Goal: Transaction & Acquisition: Purchase product/service

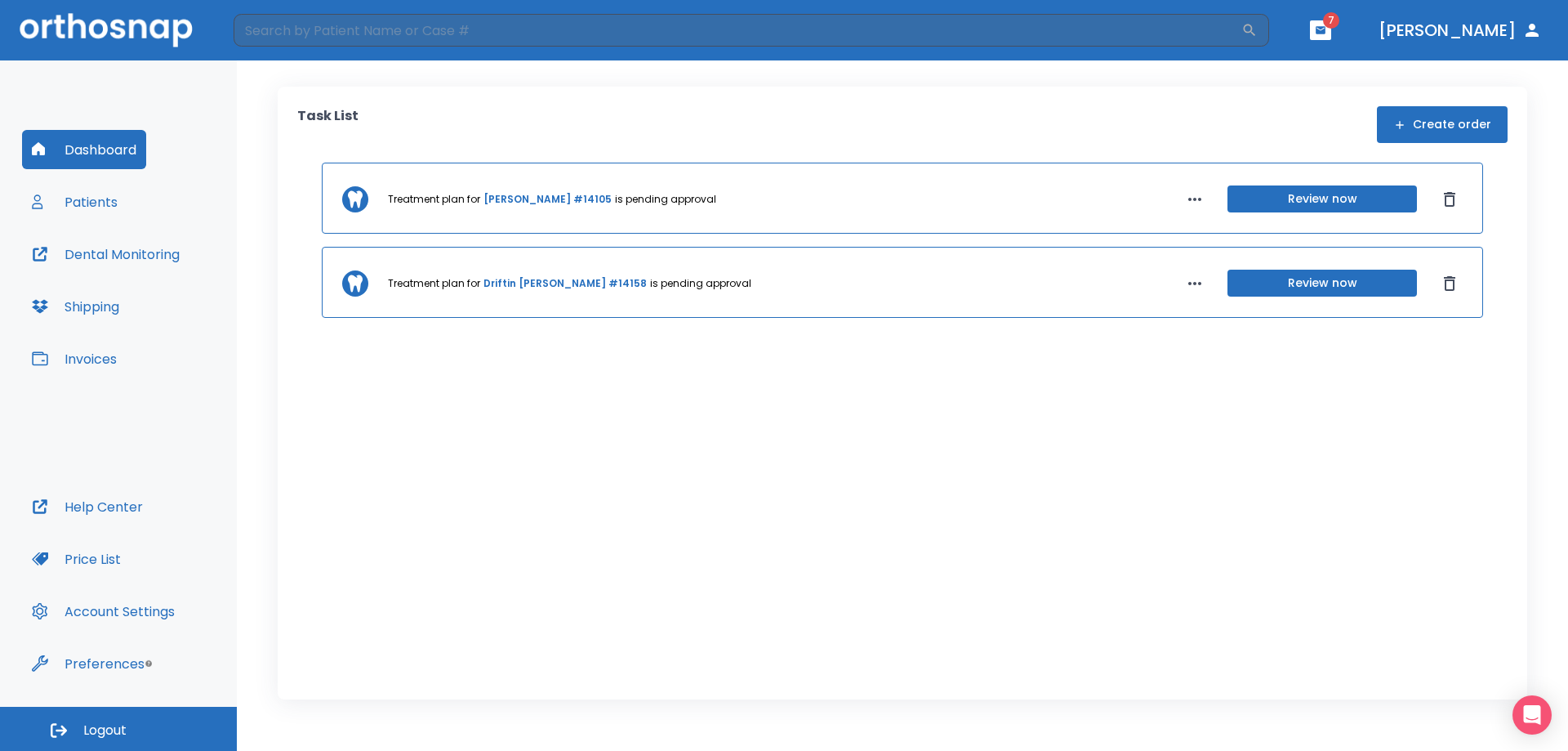
click at [114, 194] on button "Patients" at bounding box center [75, 202] width 105 height 39
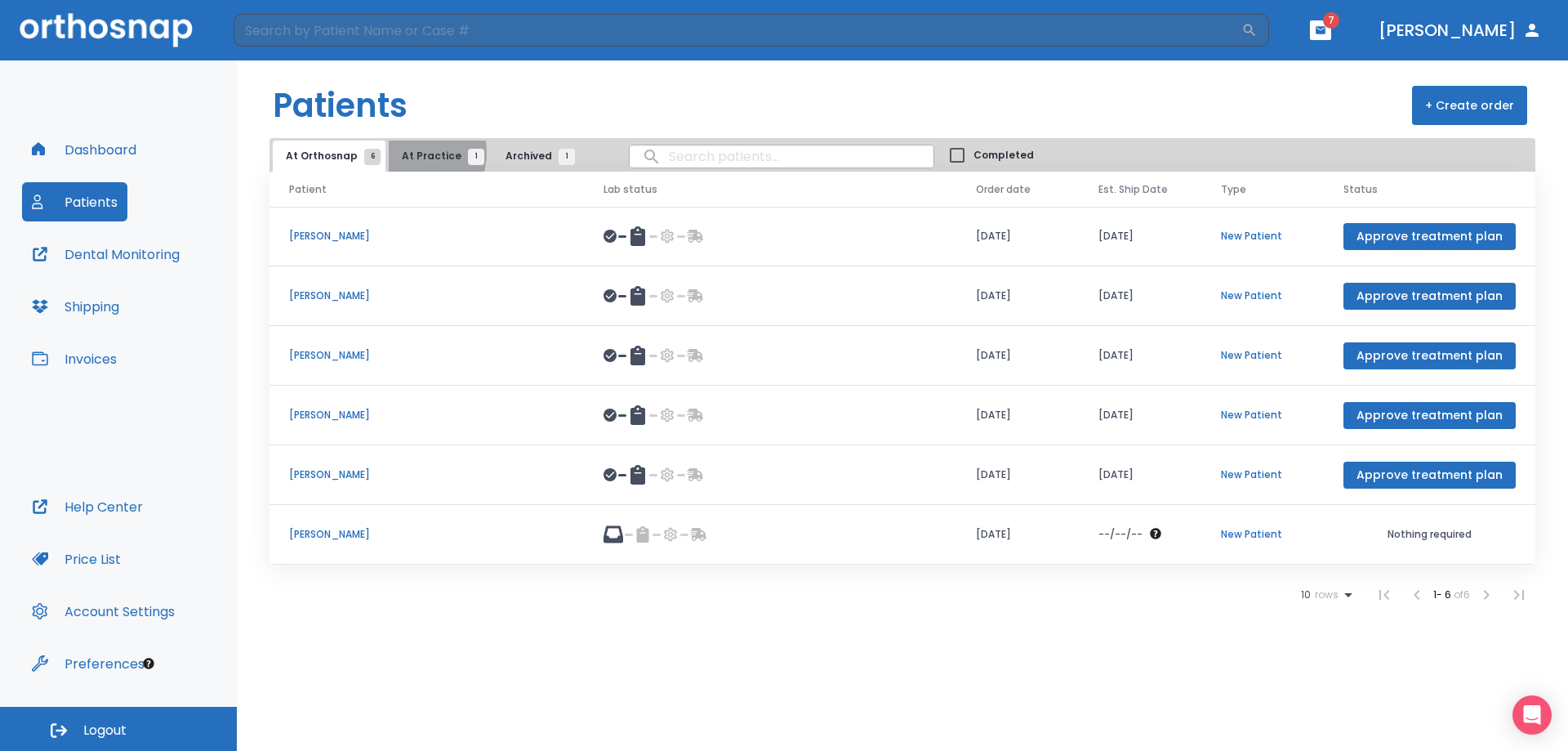
click at [405, 152] on span "At Practice 1" at bounding box center [439, 156] width 74 height 14
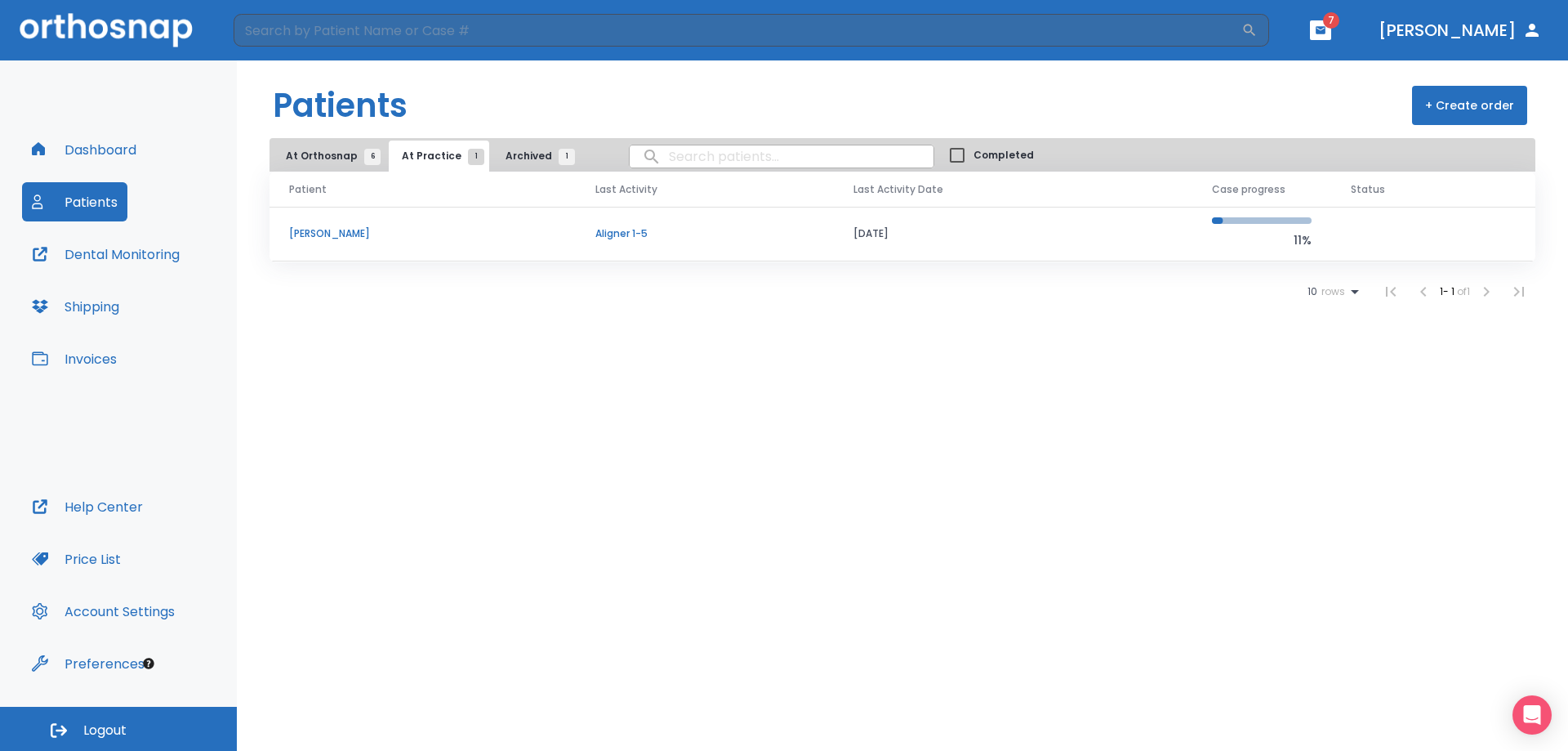
click at [330, 230] on p "[PERSON_NAME]" at bounding box center [422, 233] width 267 height 14
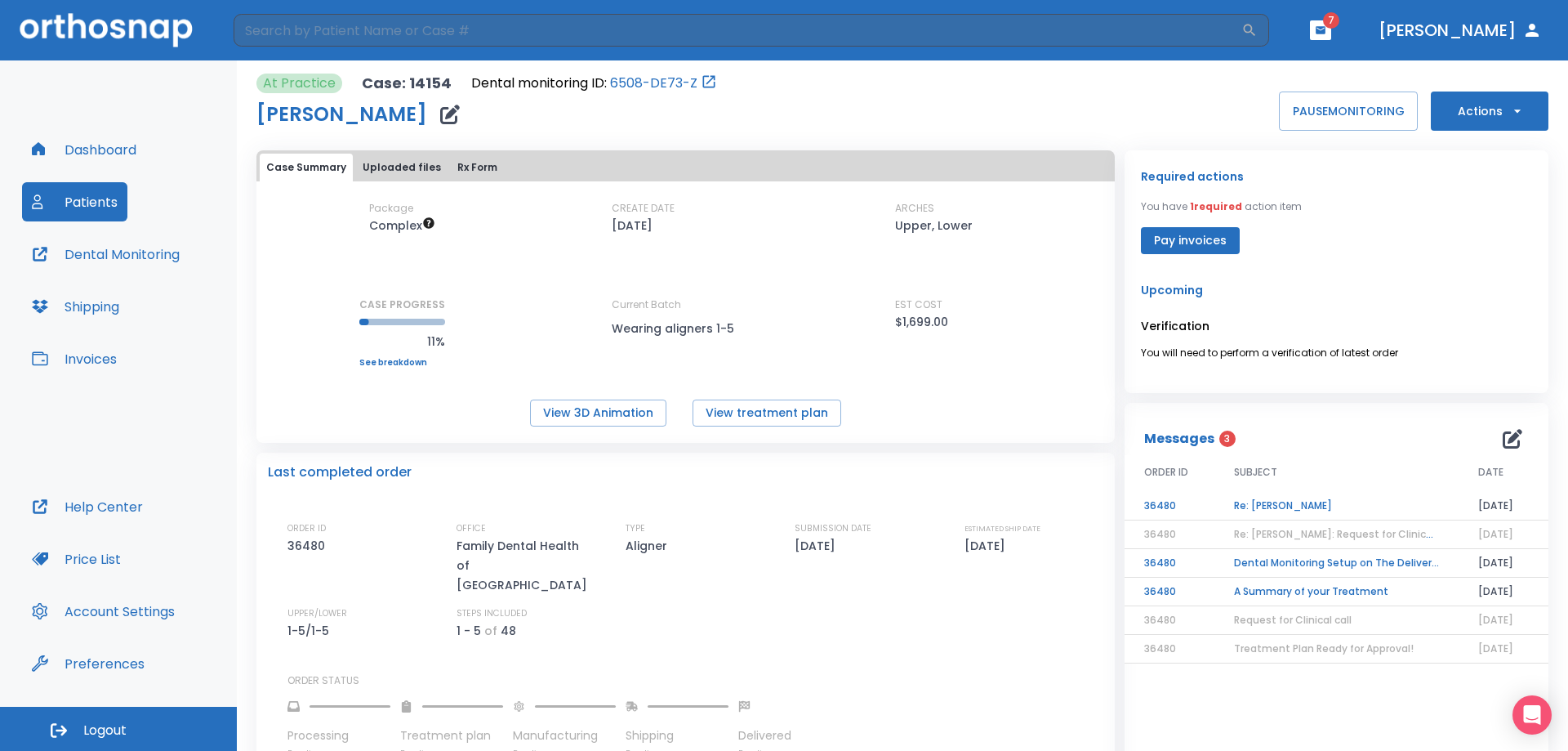
click at [1311, 589] on td "A Summary of your Treatment" at bounding box center [1336, 592] width 244 height 29
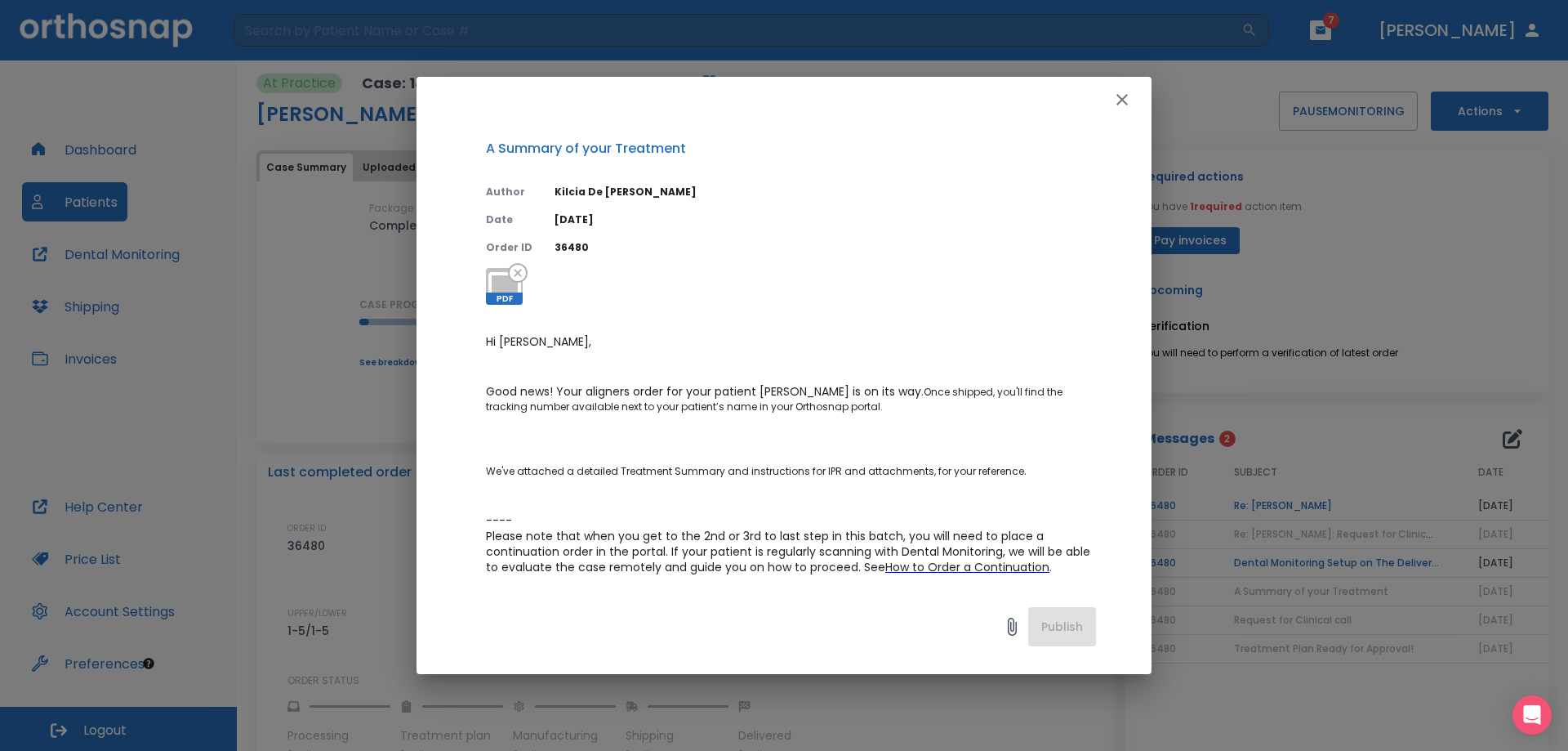
click at [801, 435] on p "Hi Dr. Cook, Good news! Your aligners order for your patient Ytica Mondor is on…" at bounding box center [791, 487] width 611 height 307
click at [500, 284] on icon at bounding box center [505, 287] width 39 height 39
click at [731, 466] on p "We've attached a detailed Treatment Summary and instructions for IPR and attach…" at bounding box center [791, 464] width 611 height 30
click at [738, 430] on p "Hi Dr. Cook, Good news! Your aligners order for your patient Ytica Mondor is on…" at bounding box center [791, 487] width 611 height 307
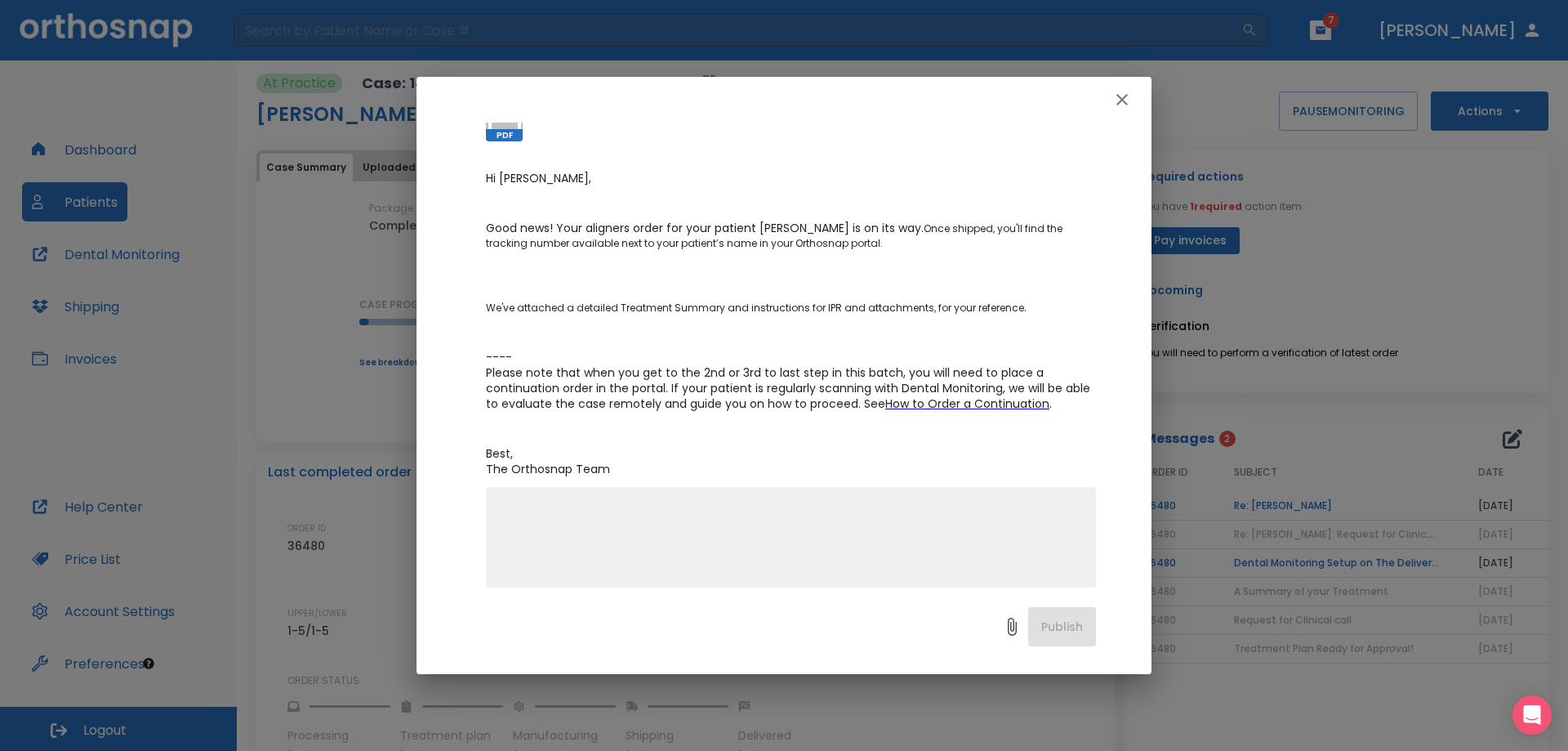
scroll to position [213, 0]
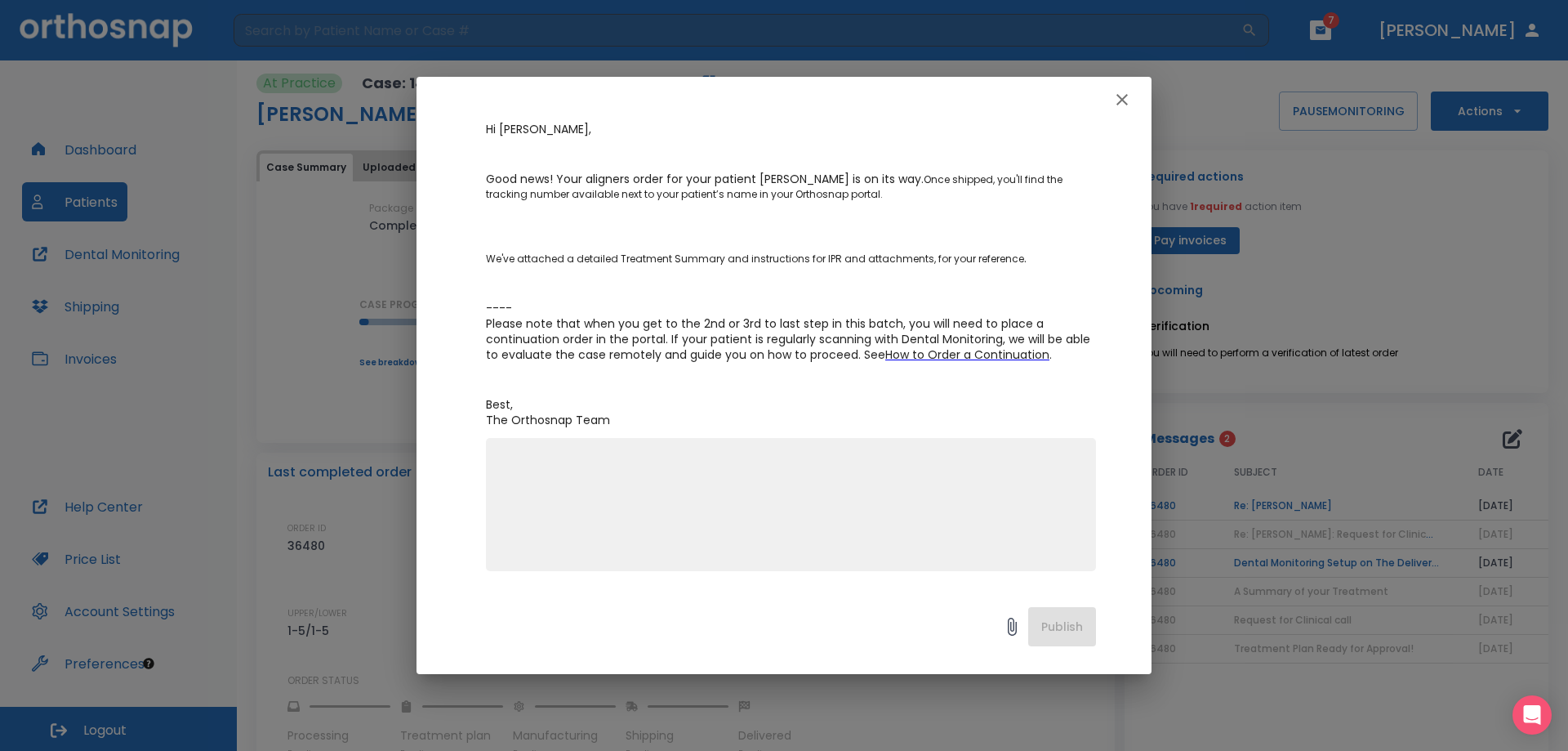
click at [1117, 93] on icon "button" at bounding box center [1123, 100] width 20 height 20
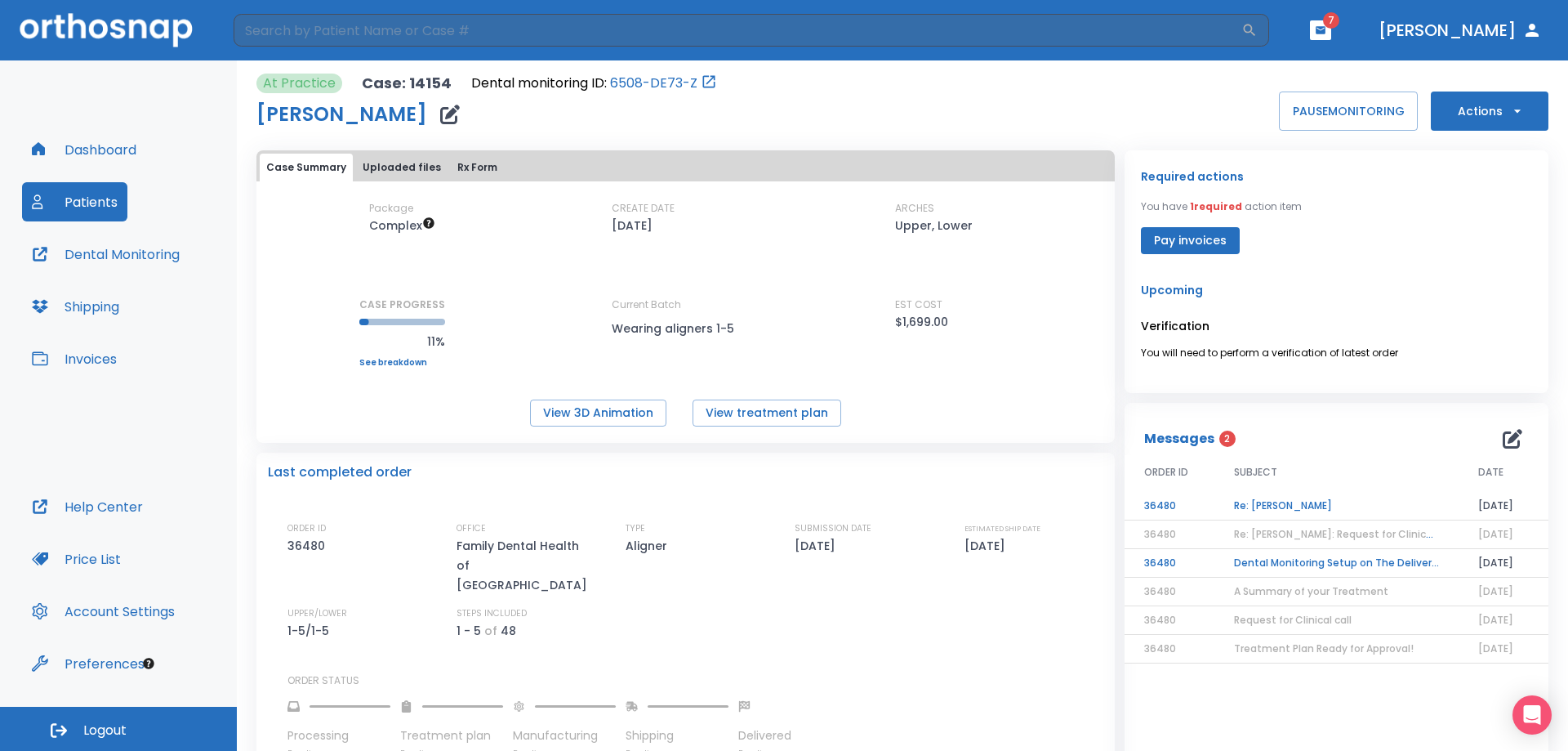
click at [1338, 561] on td "Dental Monitoring Setup on The Delivery Day" at bounding box center [1336, 563] width 244 height 29
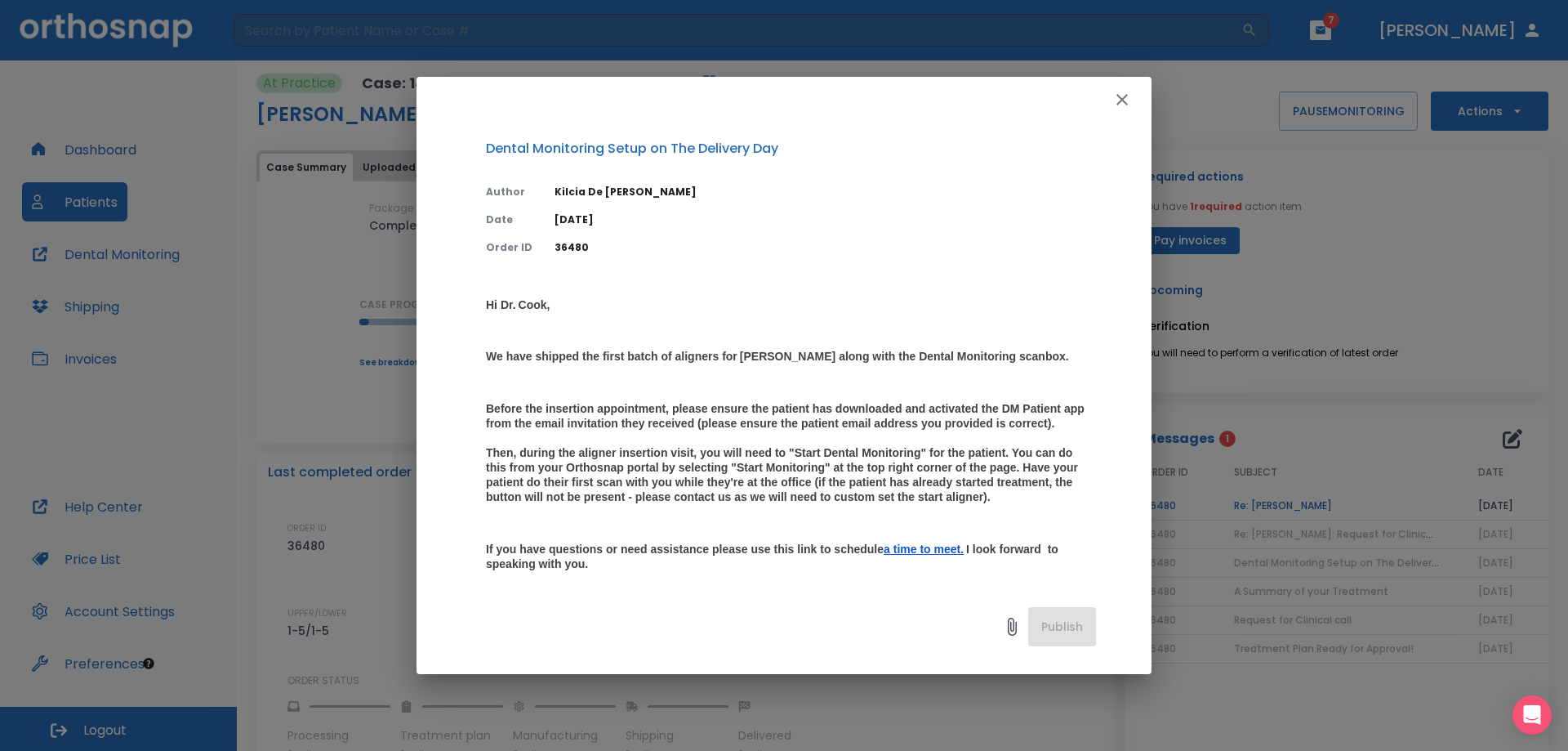
click at [841, 383] on p "Hi Dr. Cook, We have shipped the first batch of aligners for Ytica Mondor along…" at bounding box center [791, 486] width 611 height 378
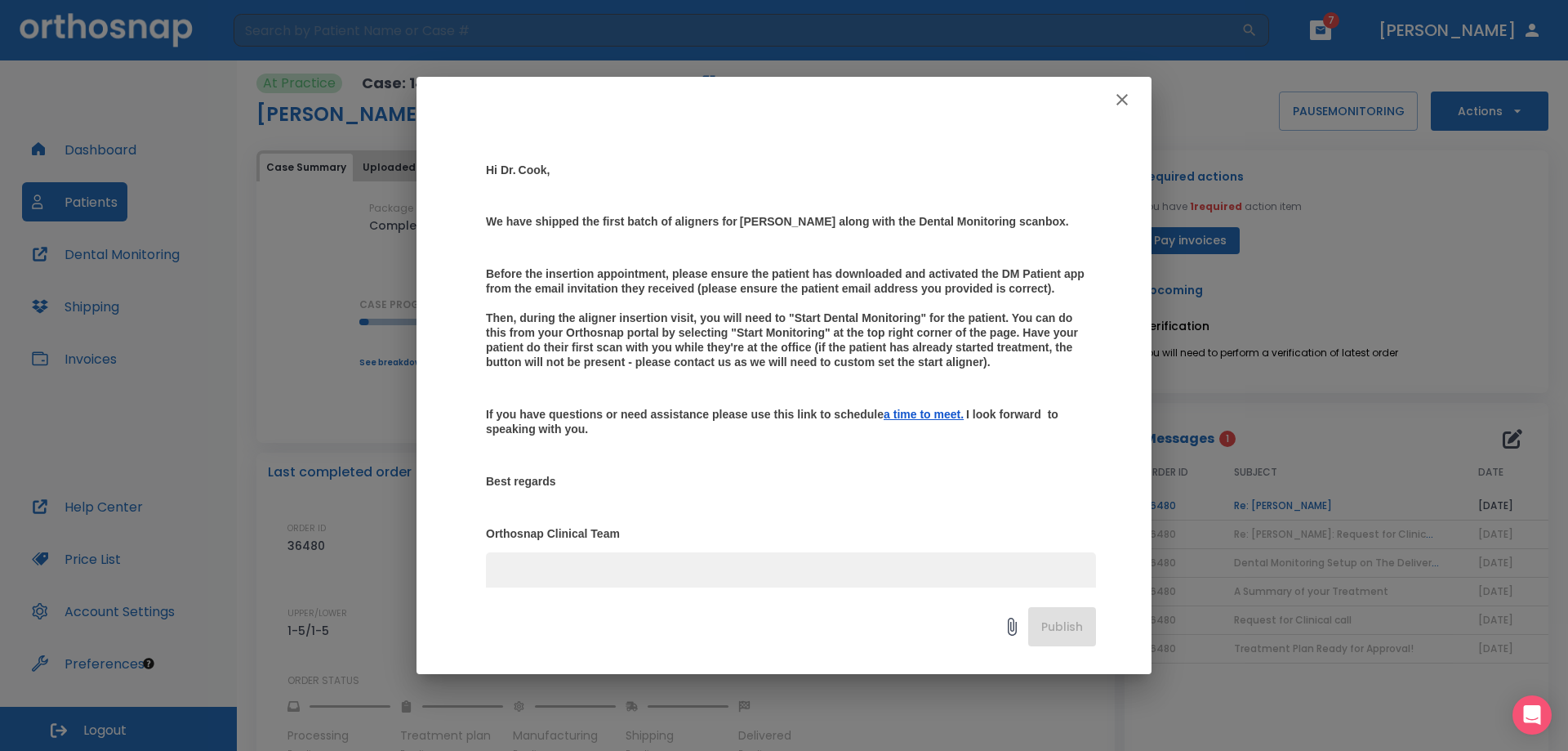
scroll to position [164, 0]
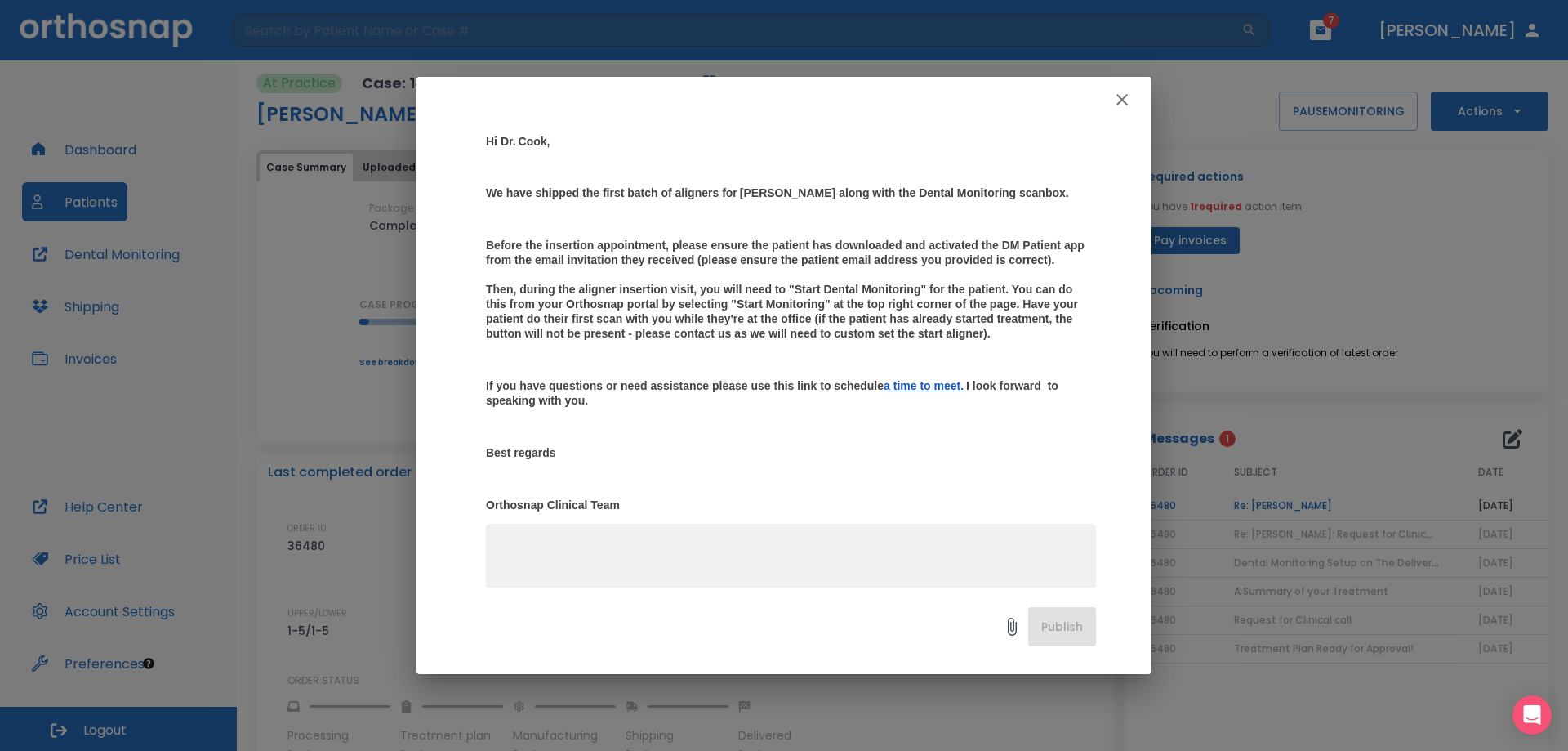
click at [753, 299] on h3 "Before the insertion appointment, please ensure the patient has downloaded and …" at bounding box center [791, 289] width 611 height 103
drag, startPoint x: 627, startPoint y: 365, endPoint x: 615, endPoint y: 355, distance: 15.6
click at [615, 340] on strong "Before the insertion appointment, please ensure the patient has downloaded and …" at bounding box center [787, 289] width 602 height 101
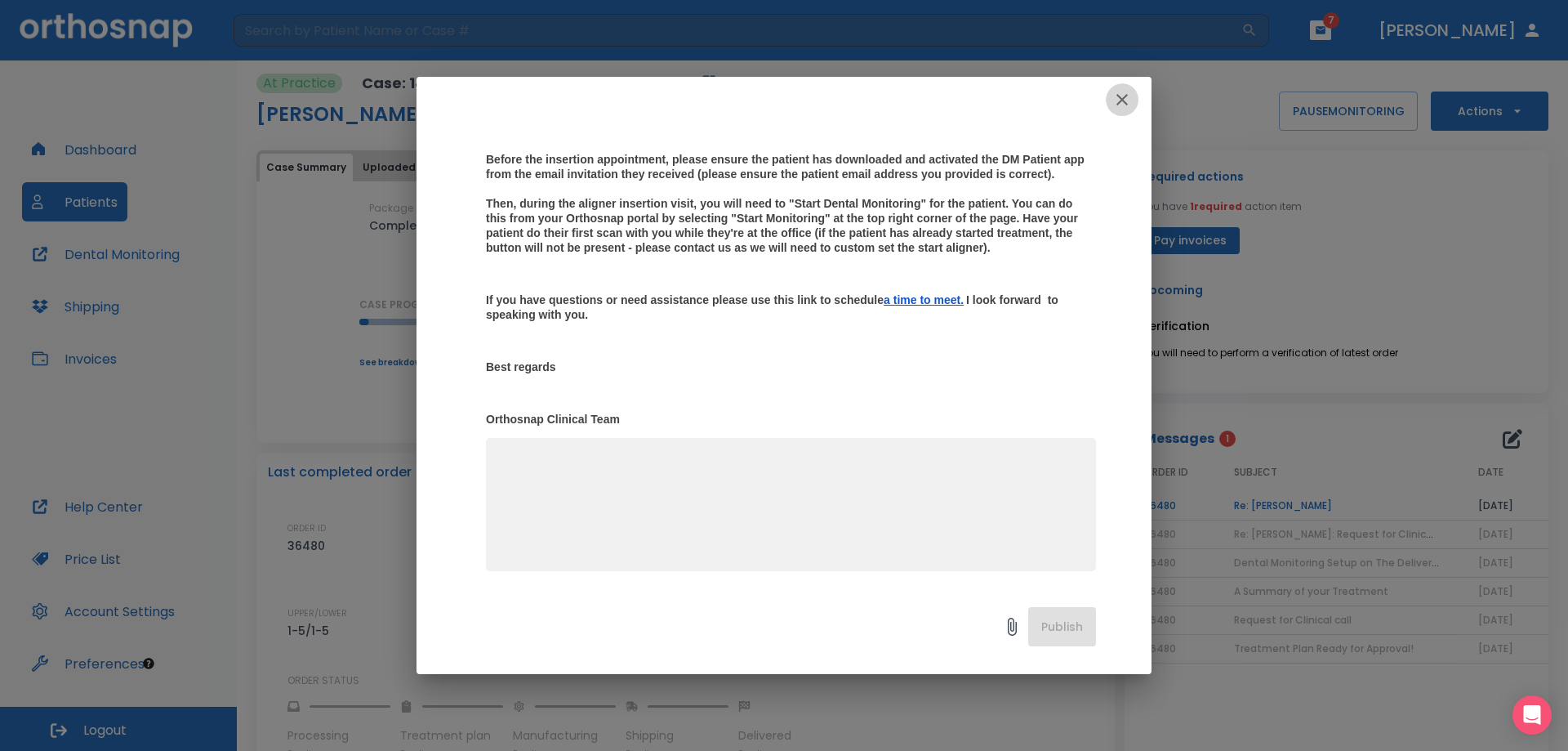
click at [1117, 97] on icon "button" at bounding box center [1123, 100] width 20 height 20
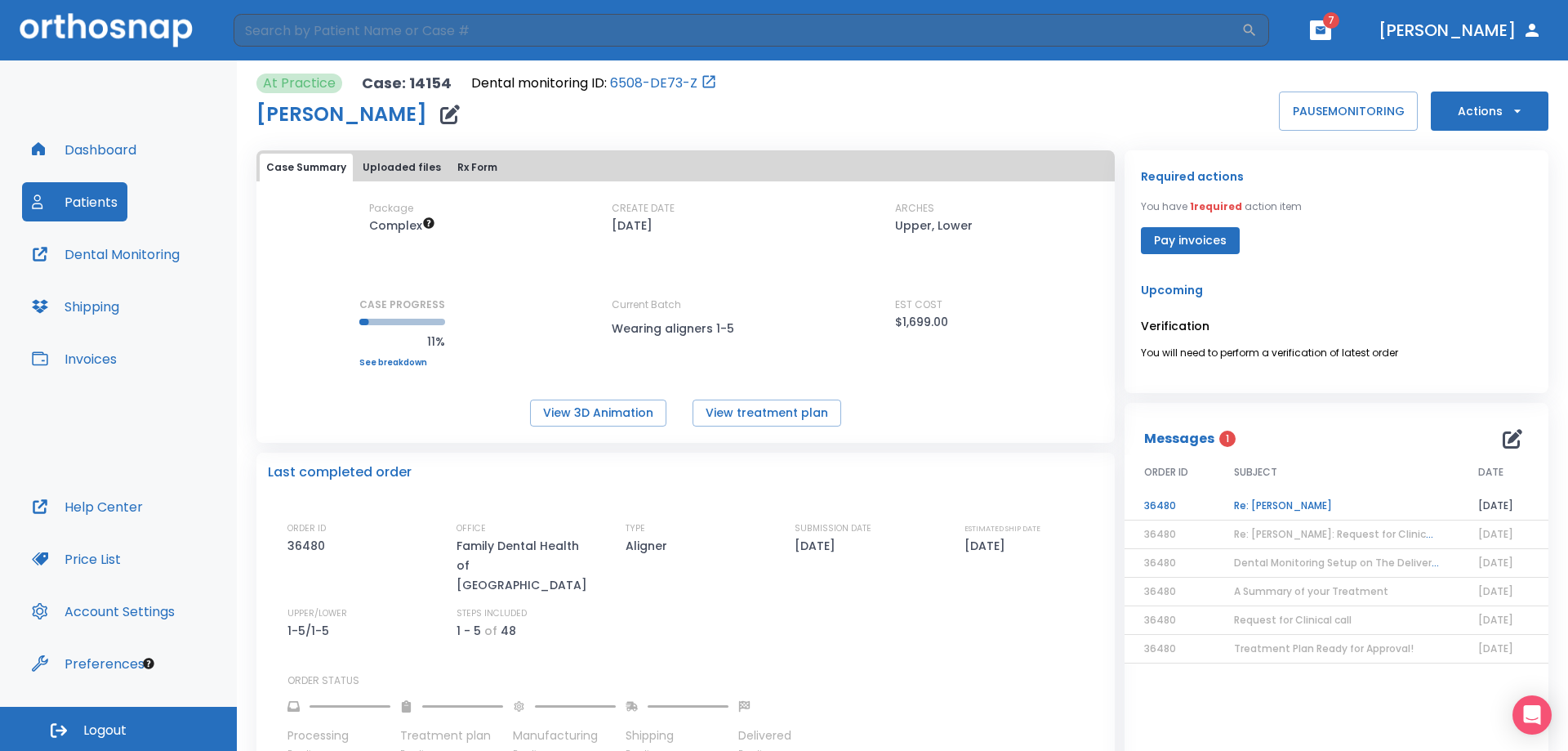
click at [1284, 503] on td "Re: Ytica Mondor" at bounding box center [1336, 506] width 244 height 29
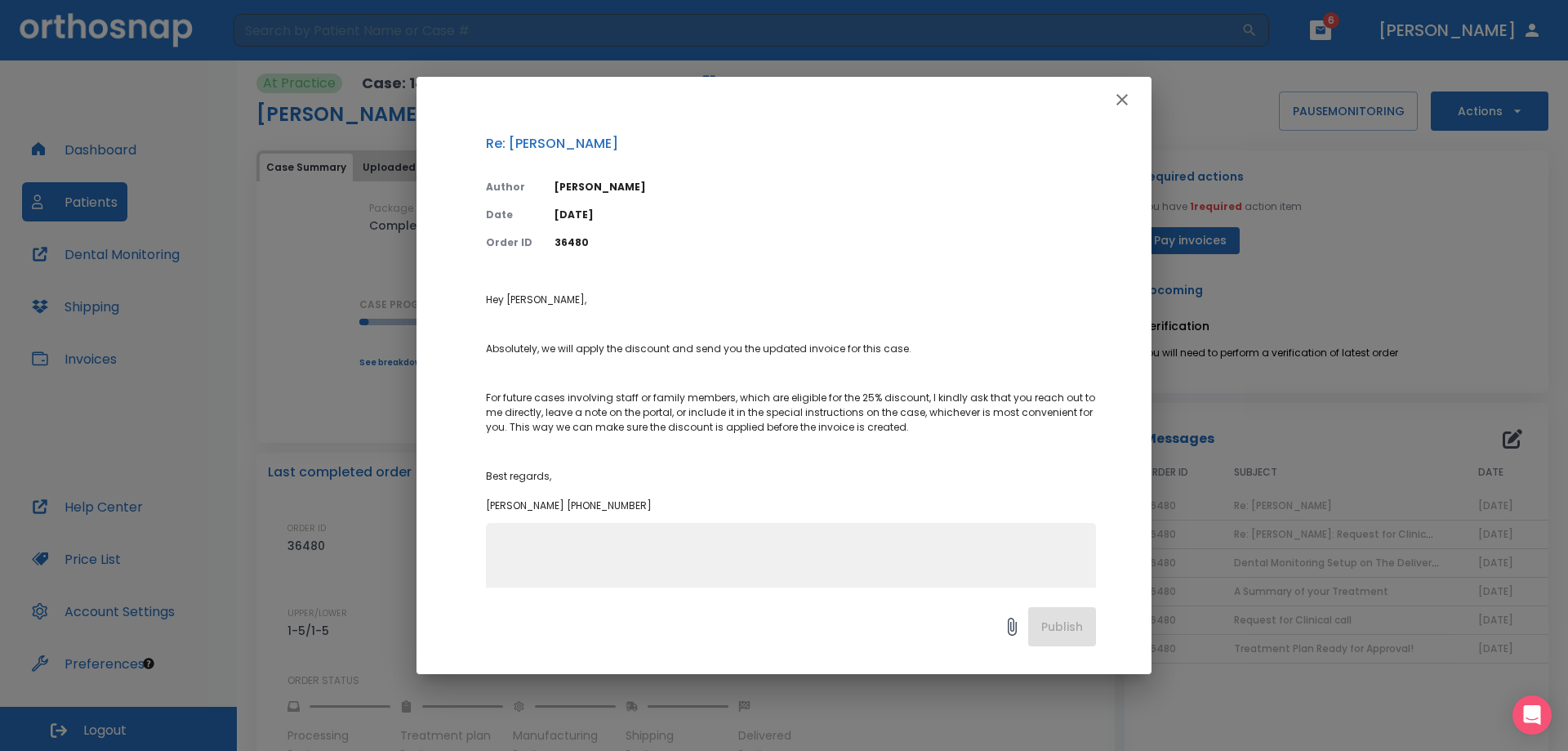
scroll to position [0, 0]
click at [802, 376] on p "Hey Dr. Cook, Absolutely, we will apply the discount and send you the updated i…" at bounding box center [791, 408] width 611 height 221
click at [1117, 99] on icon "button" at bounding box center [1123, 100] width 20 height 20
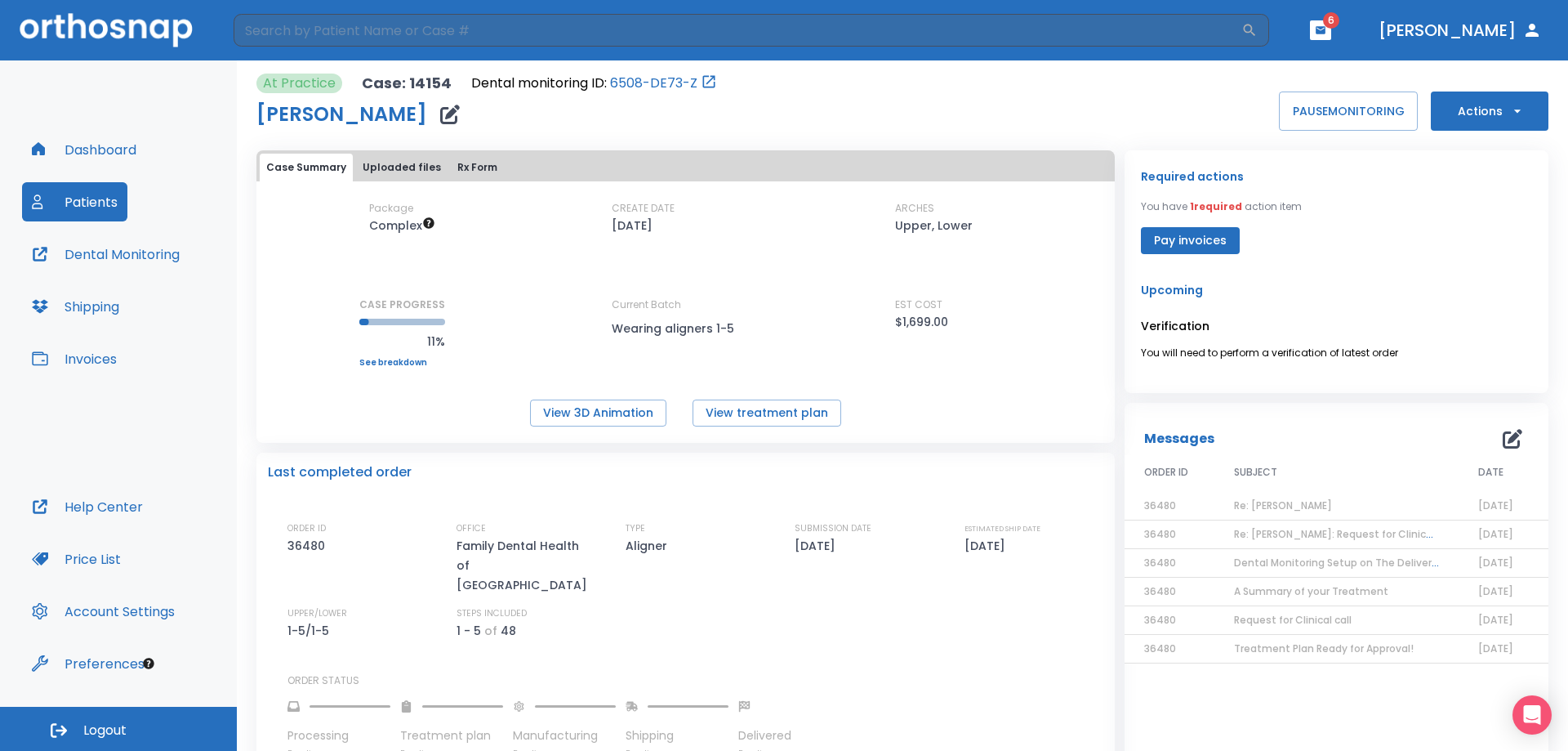
click at [1147, 713] on div "Messages 1 ORDER ID SUBJECT DATE 36480 Re: Ytica Mondor 10/02/25 36480 Re: Ytic…" at bounding box center [1336, 715] width 424 height 627
click at [769, 414] on button "View treatment plan" at bounding box center [767, 413] width 148 height 27
click at [582, 413] on button "View 3D Animation" at bounding box center [598, 413] width 137 height 27
click at [1201, 232] on button "Pay invoices" at bounding box center [1190, 240] width 99 height 27
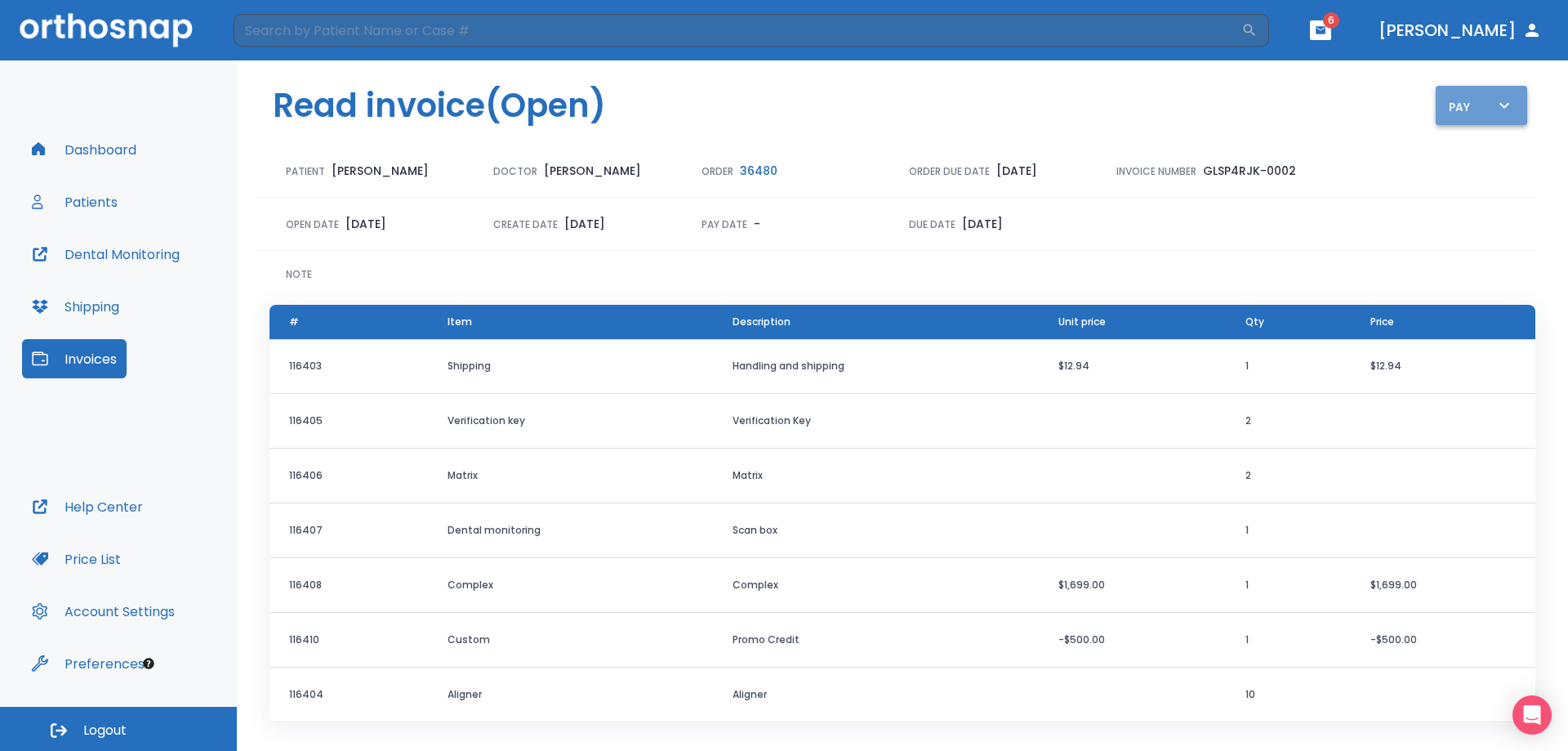
click at [1444, 118] on button "Pay" at bounding box center [1481, 105] width 91 height 39
click at [1302, 228] on div at bounding box center [784, 376] width 1568 height 751
